Goal: Check status: Check status

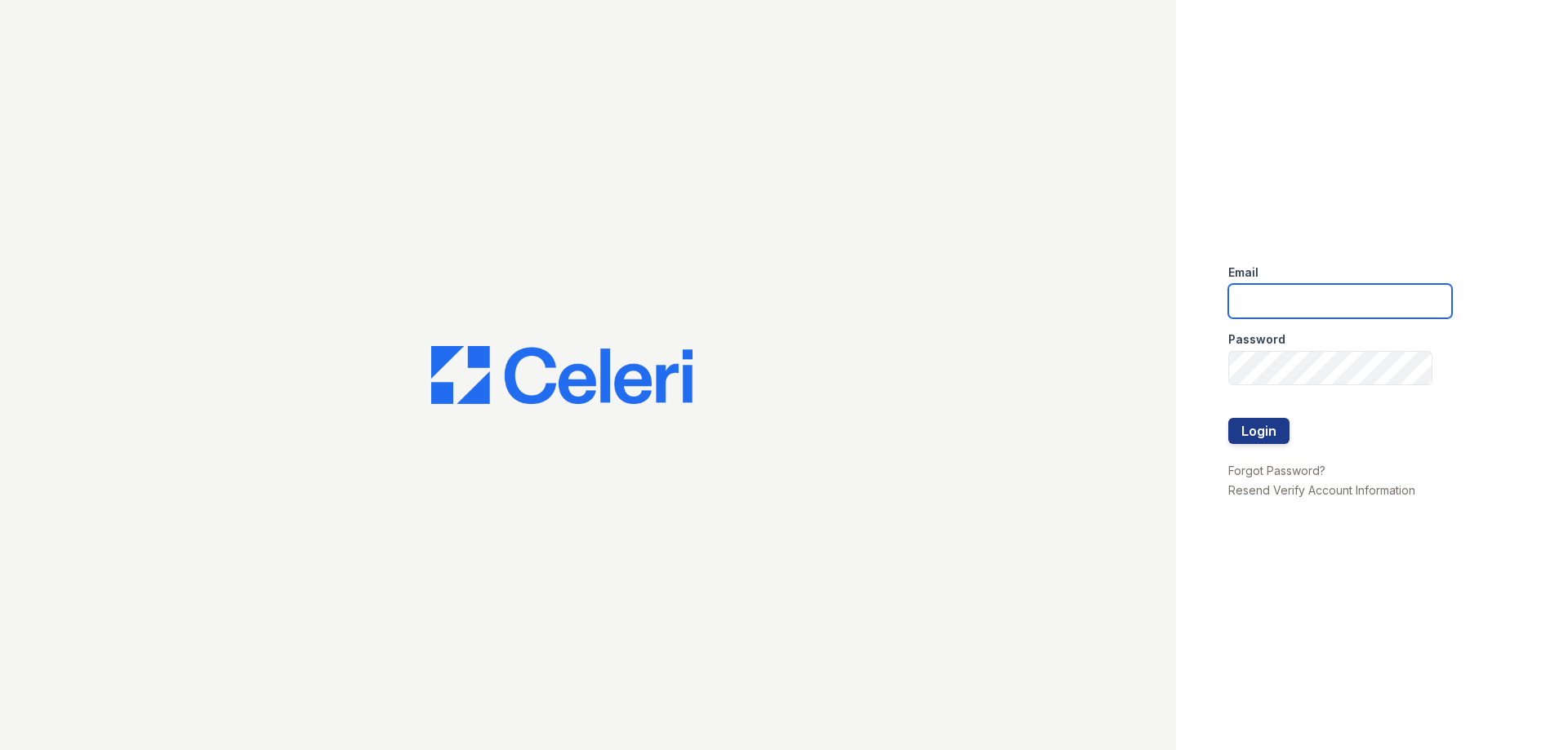
click at [1253, 305] on input "email" at bounding box center [1340, 301] width 224 height 34
type input "ssandoval@urban-mw.com"
click at [1284, 429] on button "Login" at bounding box center [1258, 431] width 61 height 26
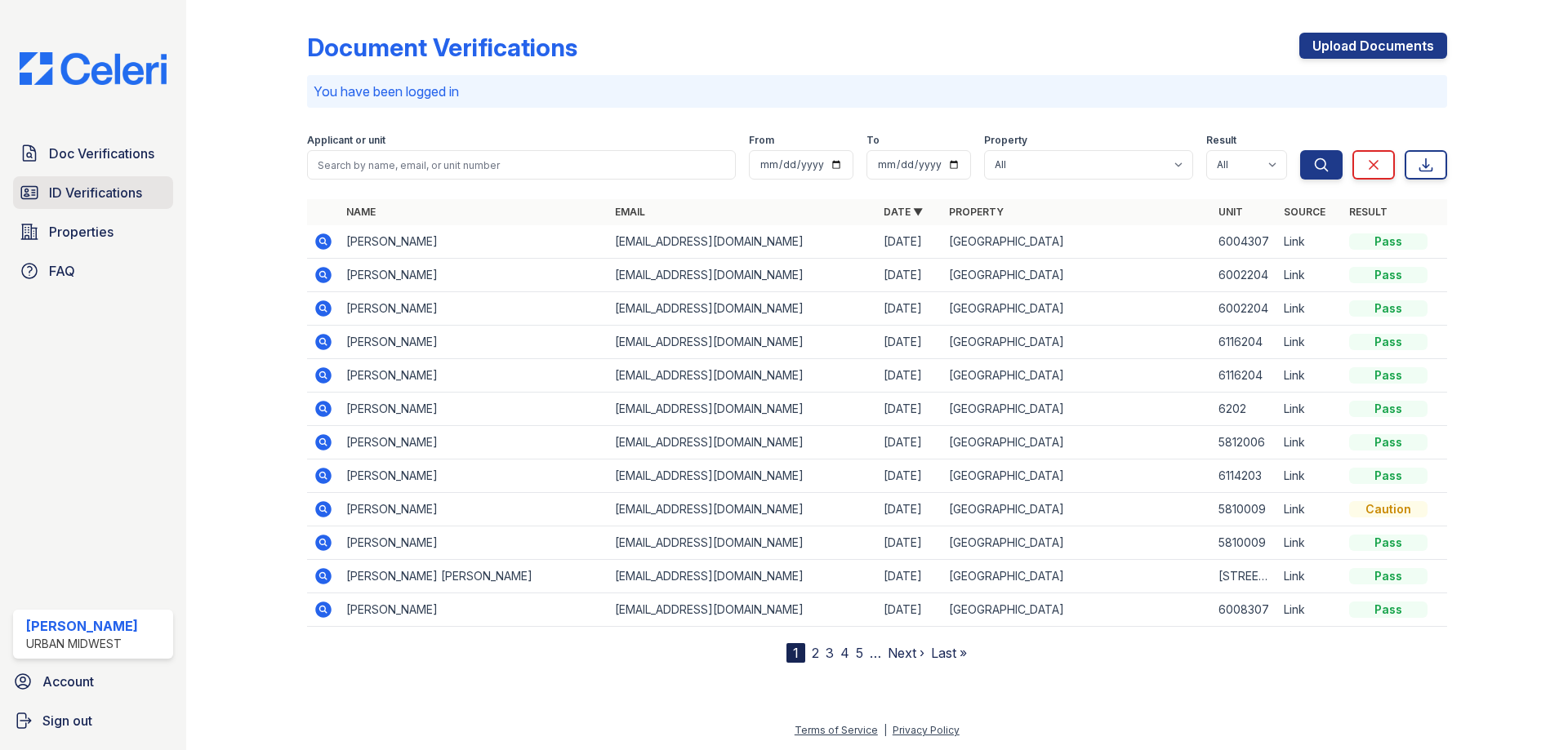
click at [85, 196] on span "ID Verifications" at bounding box center [96, 193] width 93 height 19
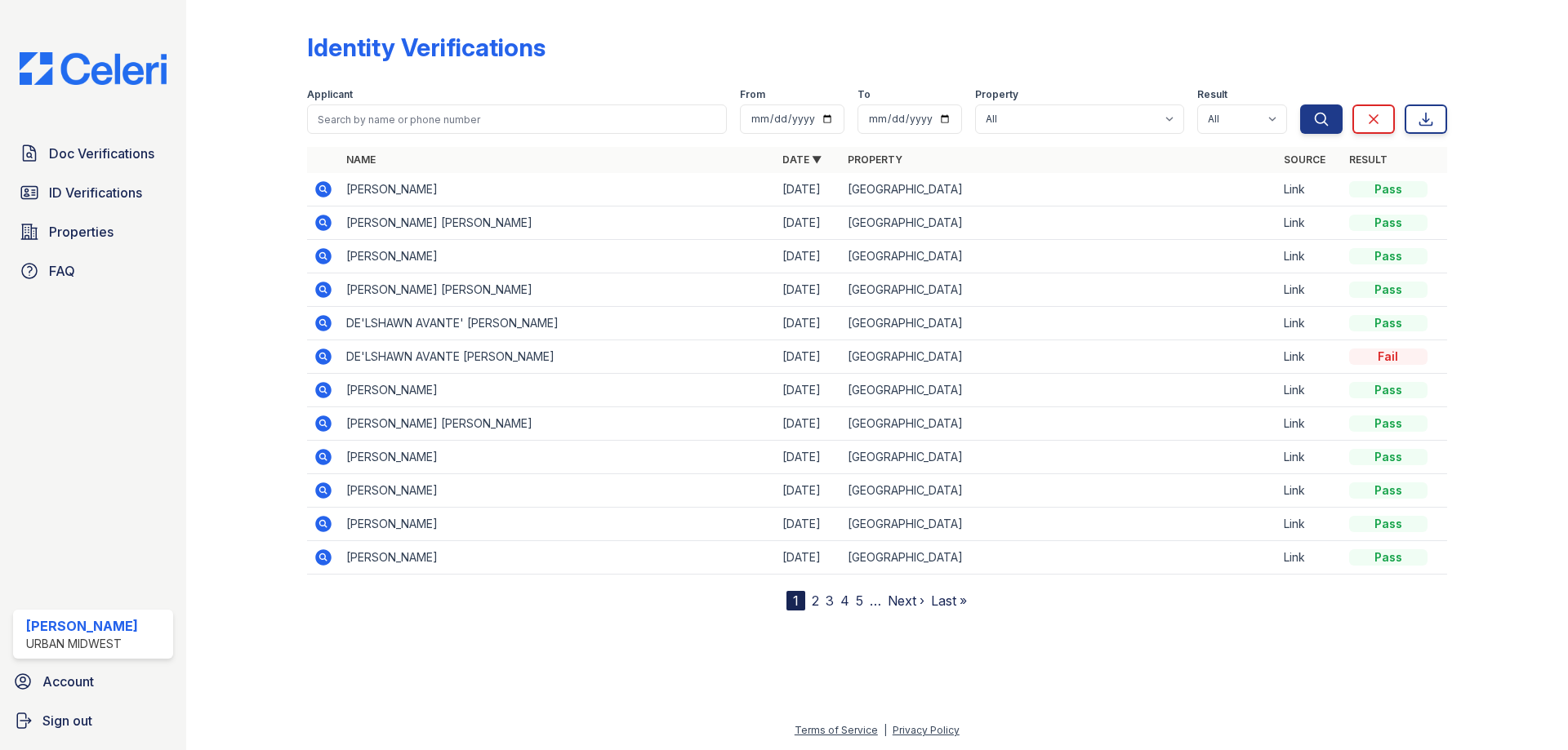
click at [326, 257] on icon at bounding box center [323, 256] width 17 height 17
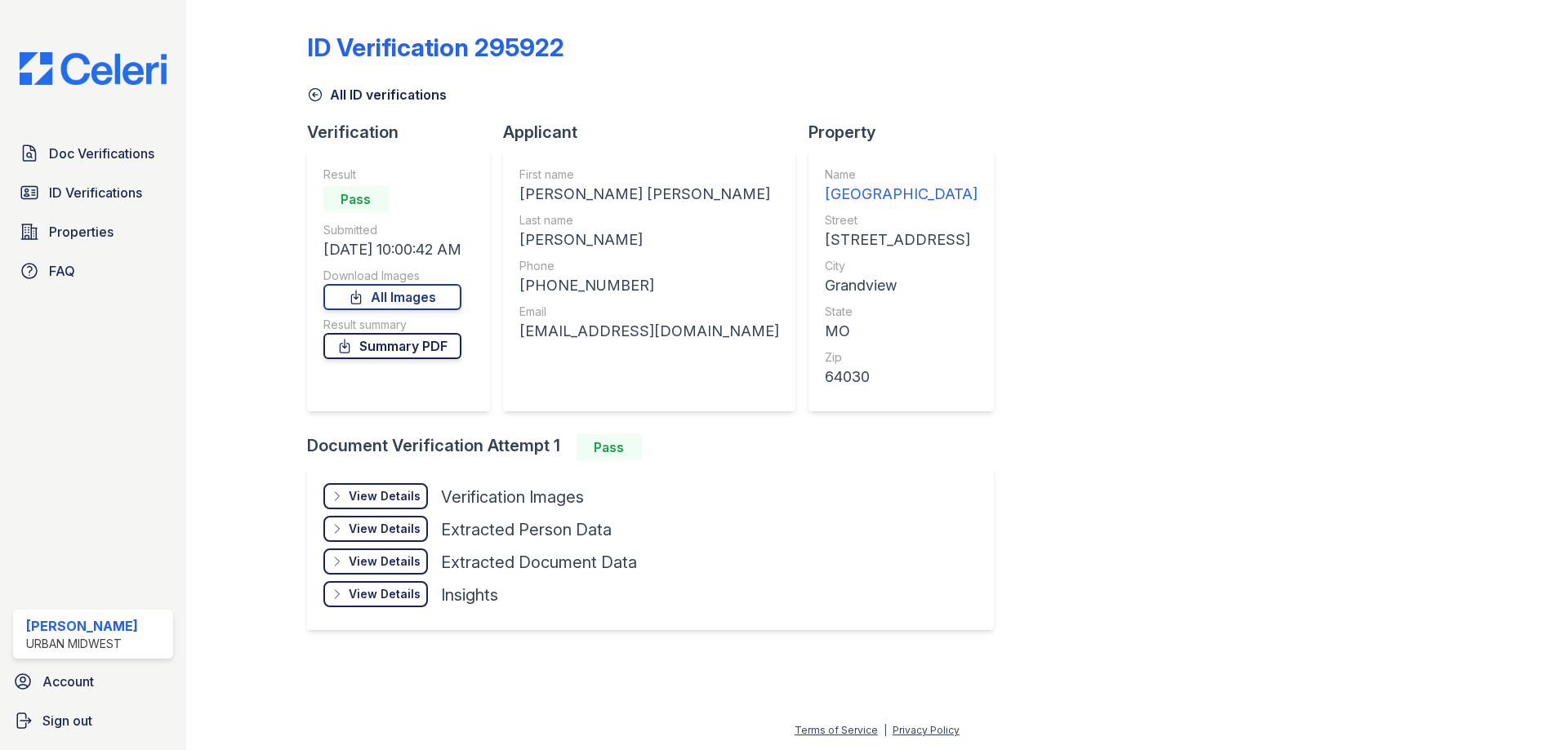
click at [353, 349] on icon at bounding box center [345, 346] width 17 height 17
click at [441, 300] on link "All Images" at bounding box center [392, 297] width 138 height 26
click at [419, 645] on div "View Details Details Hide Details Details Verification Images Face Open Documen…" at bounding box center [657, 560] width 700 height 186
click at [94, 153] on span "Doc Verifications" at bounding box center [102, 153] width 106 height 19
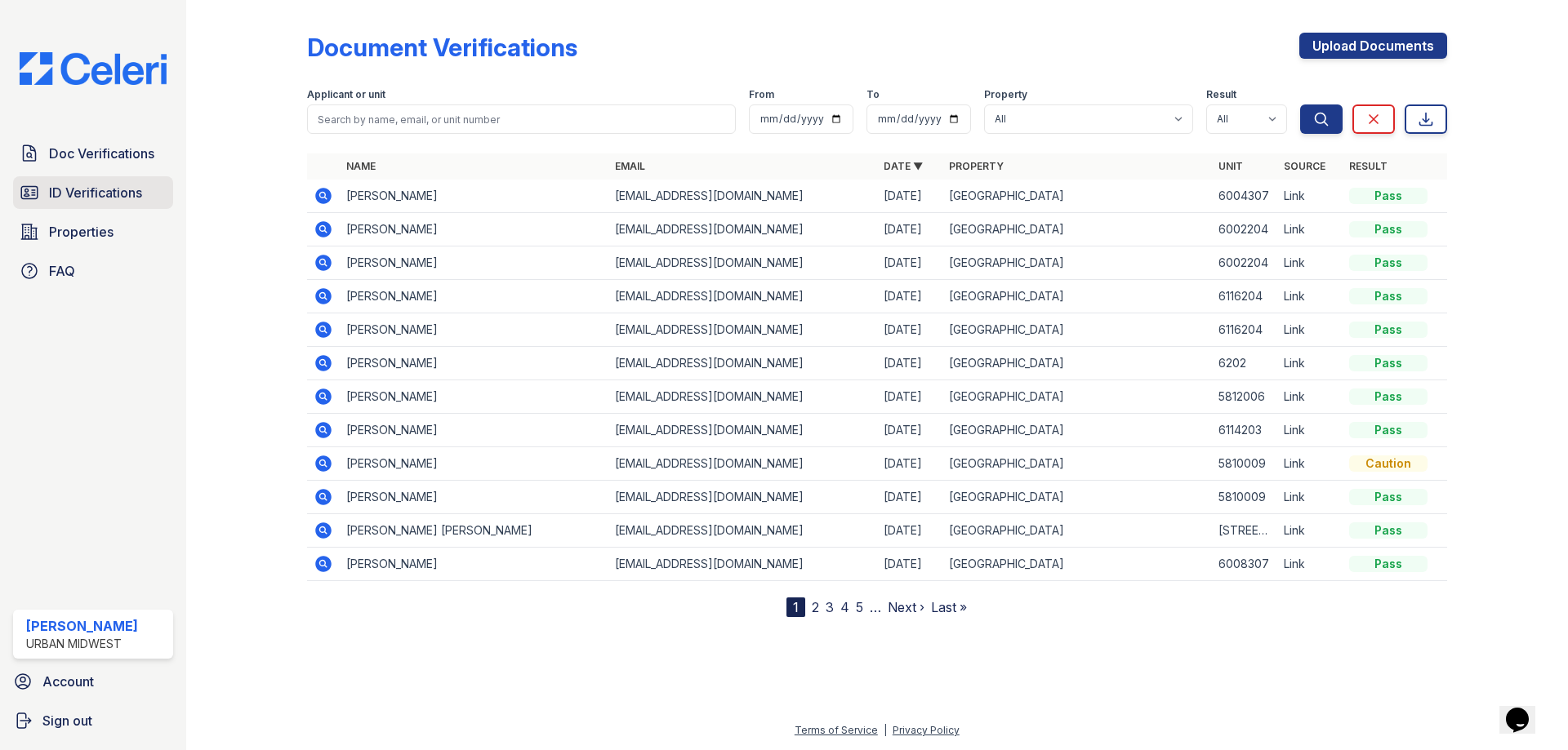
click at [100, 201] on span "ID Verifications" at bounding box center [96, 193] width 93 height 19
